Goal: Communication & Community: Answer question/provide support

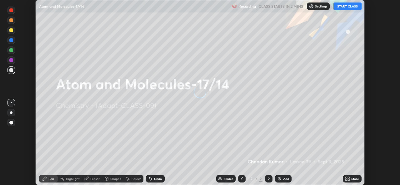
scroll to position [185, 399]
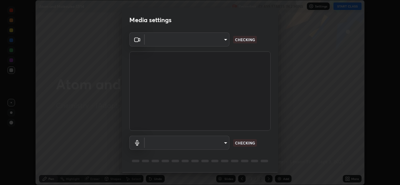
type input "162a4bef6d5de59660943d10e2777e2613c591b7fe343c7323db06c6e3c7e835"
click at [198, 144] on body "Erase all Atom and Molecules-17/14 Recording CLASS STARTS IN 2 MINS Settings ST…" at bounding box center [200, 92] width 400 height 185
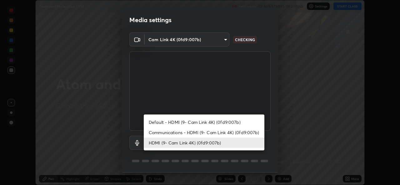
click at [180, 135] on li "Communications - HDMI (9- Cam Link 4K) (0fd9:007b)" at bounding box center [204, 132] width 121 height 10
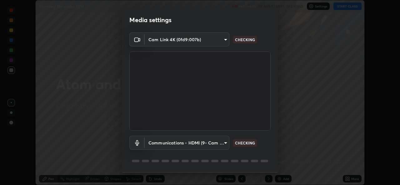
click at [180, 146] on body "Erase all Atom and Molecules-17/14 Recording CLASS STARTS IN 2 MINS Settings ST…" at bounding box center [200, 92] width 400 height 185
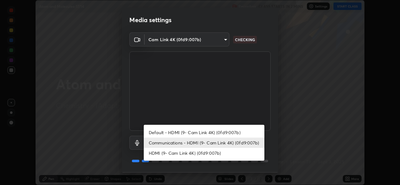
click at [175, 155] on li "HDMI (9- Cam Link 4K) (0fd9:007b)" at bounding box center [204, 153] width 121 height 10
type input "1d4febaa8ec43250a5abd803b4b9017d31c20cfa2482e27e93703920a67056a4"
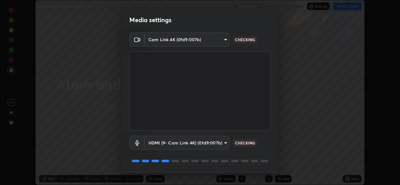
scroll to position [20, 0]
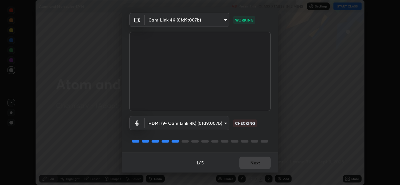
click at [251, 166] on div "1 / 5 Next" at bounding box center [200, 163] width 156 height 20
click at [249, 168] on div "1 / 5 Next" at bounding box center [200, 163] width 156 height 20
click at [254, 166] on div "1 / 5 Next" at bounding box center [200, 163] width 156 height 20
click at [256, 164] on div "1 / 5 Next" at bounding box center [200, 163] width 156 height 20
click at [259, 163] on div "1 / 5 Next" at bounding box center [200, 163] width 156 height 20
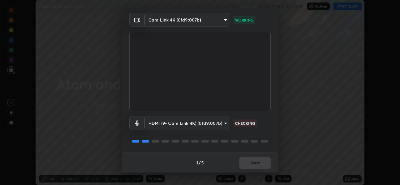
click at [261, 163] on div "1 / 5 Next" at bounding box center [200, 163] width 156 height 20
click at [262, 163] on div "1 / 5 Next" at bounding box center [200, 163] width 156 height 20
click at [262, 162] on div "1 / 5 Next" at bounding box center [200, 163] width 156 height 20
click at [262, 164] on div "1 / 5 Next" at bounding box center [200, 163] width 156 height 20
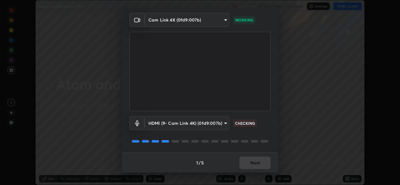
click at [261, 163] on button "Next" at bounding box center [254, 163] width 31 height 12
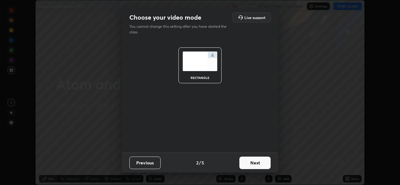
scroll to position [0, 0]
click at [261, 163] on button "Next" at bounding box center [254, 163] width 31 height 12
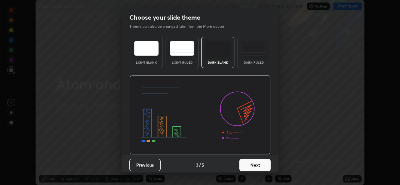
click at [262, 164] on button "Next" at bounding box center [254, 165] width 31 height 12
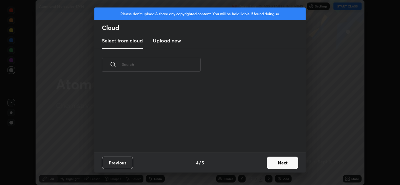
click at [267, 164] on button "Next" at bounding box center [282, 163] width 31 height 12
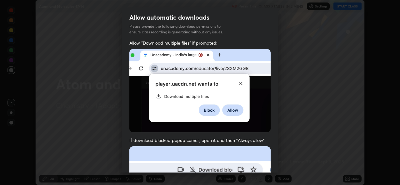
click at [270, 163] on div "Allow "Download multiple files" if prompted: If download blocked popup comes, o…" at bounding box center [200, 171] width 156 height 263
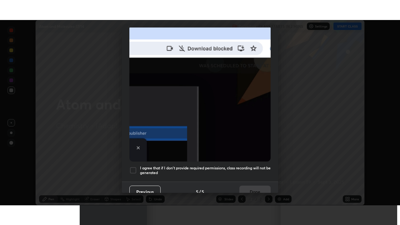
scroll to position [147, 0]
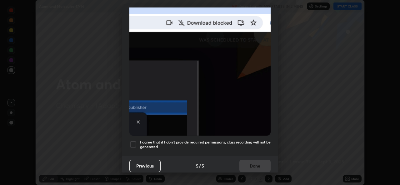
click at [133, 141] on div at bounding box center [132, 144] width 7 height 7
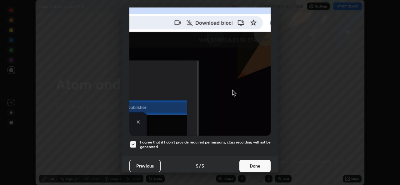
click at [251, 162] on button "Done" at bounding box center [254, 166] width 31 height 12
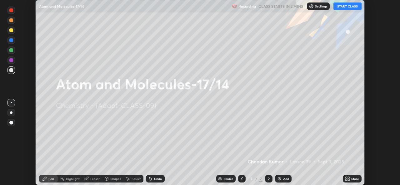
click at [347, 179] on icon at bounding box center [346, 180] width 2 height 2
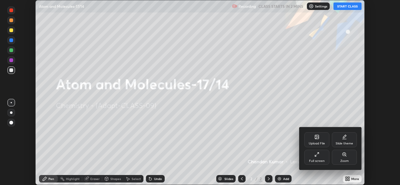
click at [316, 157] on div "Full screen" at bounding box center [316, 157] width 25 height 15
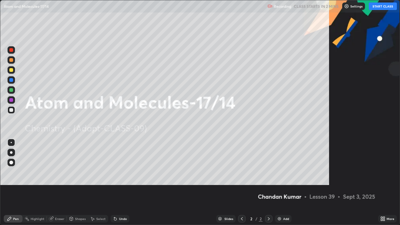
scroll to position [225, 400]
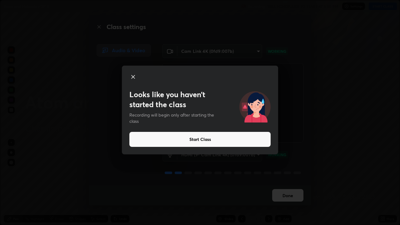
click at [207, 140] on button "Start Class" at bounding box center [199, 139] width 141 height 15
click at [203, 139] on button "Start Class" at bounding box center [199, 139] width 141 height 15
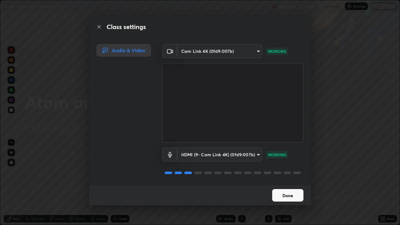
click at [285, 185] on button "Done" at bounding box center [287, 195] width 31 height 12
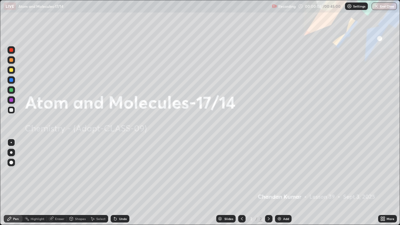
click at [285, 185] on div "Add" at bounding box center [286, 218] width 6 height 3
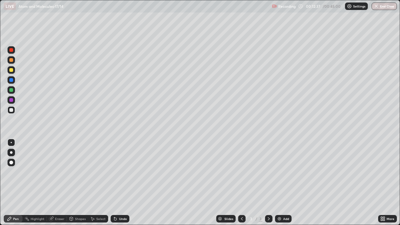
click at [281, 185] on img at bounding box center [279, 218] width 5 height 5
click at [279, 185] on img at bounding box center [279, 218] width 5 height 5
click at [283, 185] on div "Add" at bounding box center [286, 218] width 6 height 3
click at [62, 185] on div "Eraser" at bounding box center [59, 218] width 9 height 3
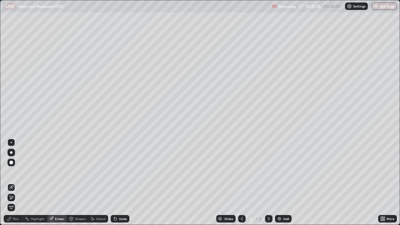
click at [16, 185] on div "Pen" at bounding box center [13, 218] width 19 height 7
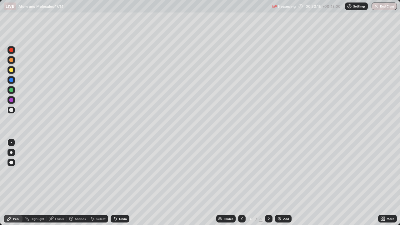
click at [60, 185] on div "Eraser" at bounding box center [59, 218] width 9 height 3
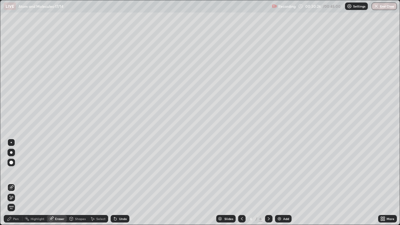
click at [16, 185] on div "Pen" at bounding box center [16, 218] width 6 height 3
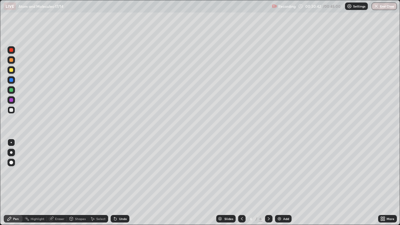
click at [59, 185] on div "Eraser" at bounding box center [59, 218] width 9 height 3
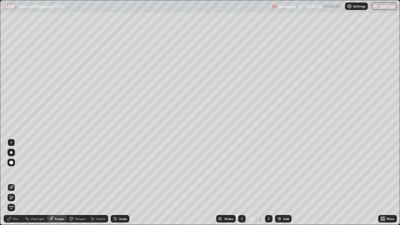
click at [13, 185] on div "Pen" at bounding box center [13, 218] width 19 height 7
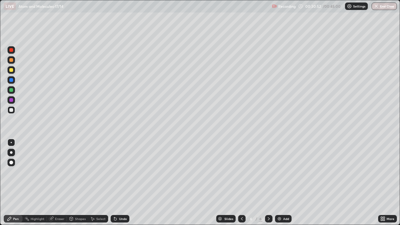
click at [57, 185] on div "Eraser" at bounding box center [59, 218] width 9 height 3
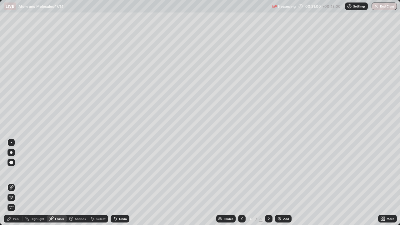
click at [16, 185] on div "Pen" at bounding box center [16, 218] width 6 height 3
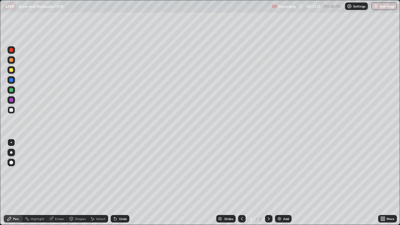
click at [284, 185] on div "Add" at bounding box center [286, 218] width 6 height 3
click at [282, 185] on div "Add" at bounding box center [283, 218] width 17 height 7
click at [62, 185] on div "Eraser" at bounding box center [59, 218] width 9 height 3
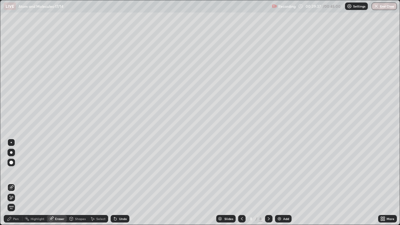
click at [17, 185] on div "Pen" at bounding box center [13, 218] width 19 height 7
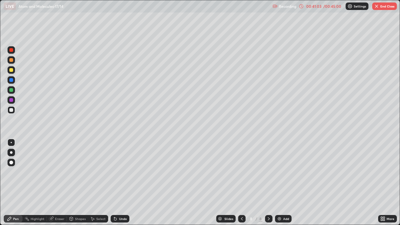
click at [387, 7] on button "End Class" at bounding box center [384, 5] width 25 height 7
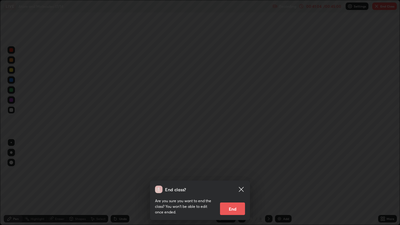
click at [236, 185] on button "End" at bounding box center [232, 208] width 25 height 12
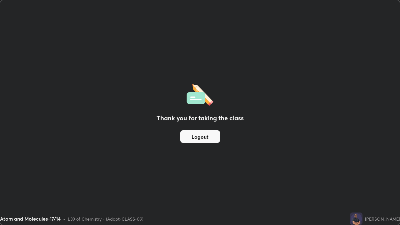
click at [196, 138] on button "Logout" at bounding box center [200, 136] width 40 height 12
